Goal: Information Seeking & Learning: Check status

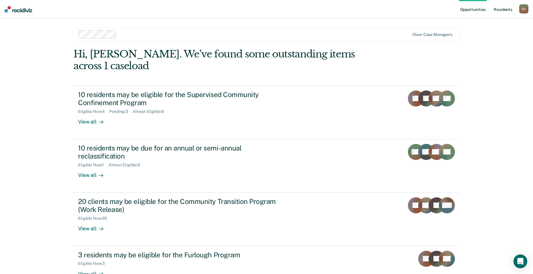
click at [504, 9] on link "Resident s" at bounding box center [503, 9] width 21 height 18
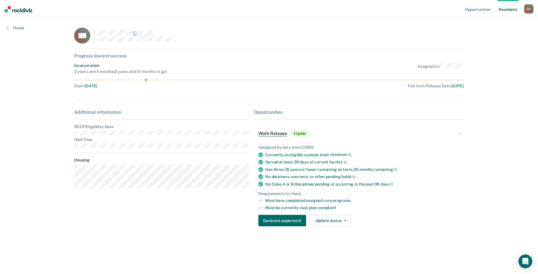
drag, startPoint x: 467, startPoint y: 86, endPoint x: 444, endPoint y: 87, distance: 22.4
click at [444, 87] on main "AA Progress toward success Incarceration 3 years and 5 months ( 2 years and 10 …" at bounding box center [268, 139] width 403 height 242
drag, startPoint x: 444, startPoint y: 87, endPoint x: 454, endPoint y: 114, distance: 28.5
click at [454, 114] on div "Opportunities" at bounding box center [359, 111] width 210 height 5
